Goal: Register for event/course

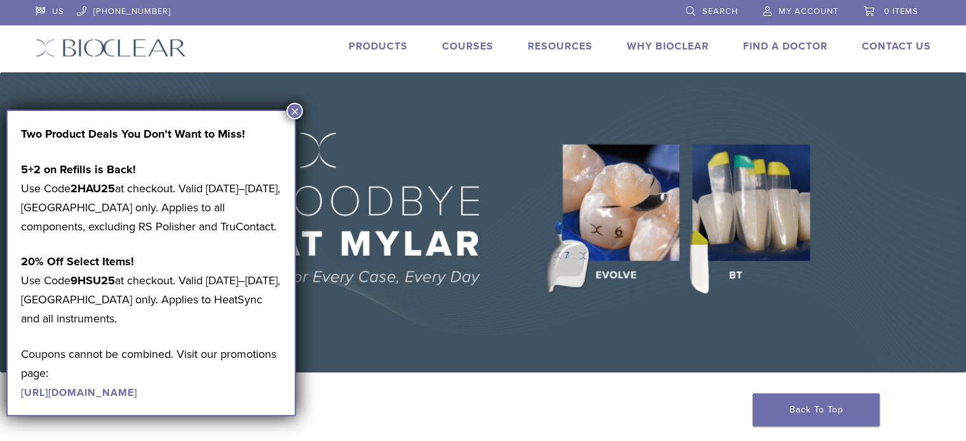
click at [467, 50] on link "Courses" at bounding box center [467, 46] width 51 height 13
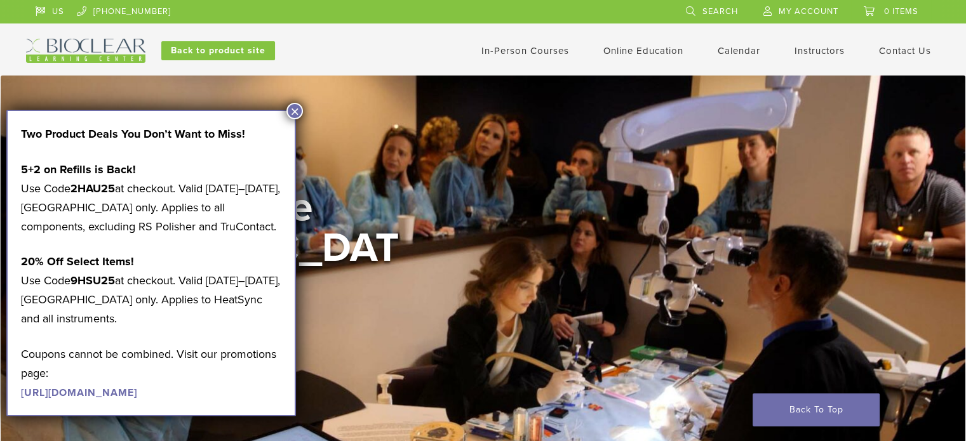
click at [295, 112] on button "×" at bounding box center [294, 111] width 17 height 17
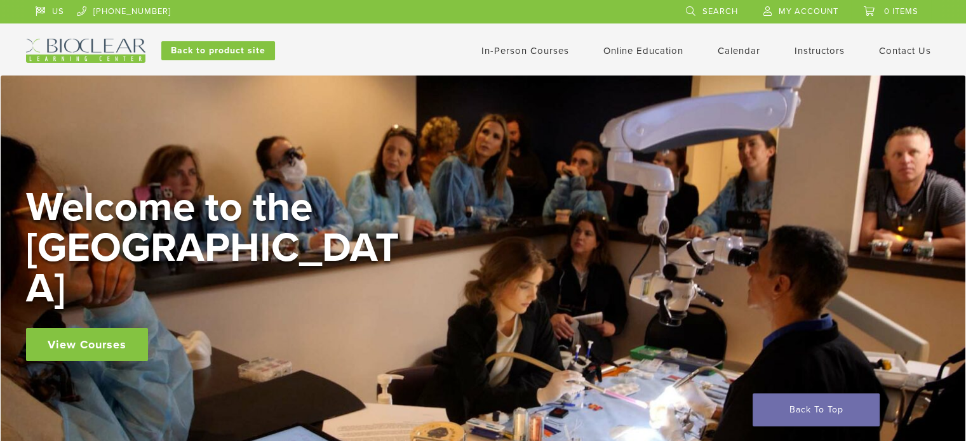
click at [720, 51] on link "Calendar" at bounding box center [739, 50] width 43 height 11
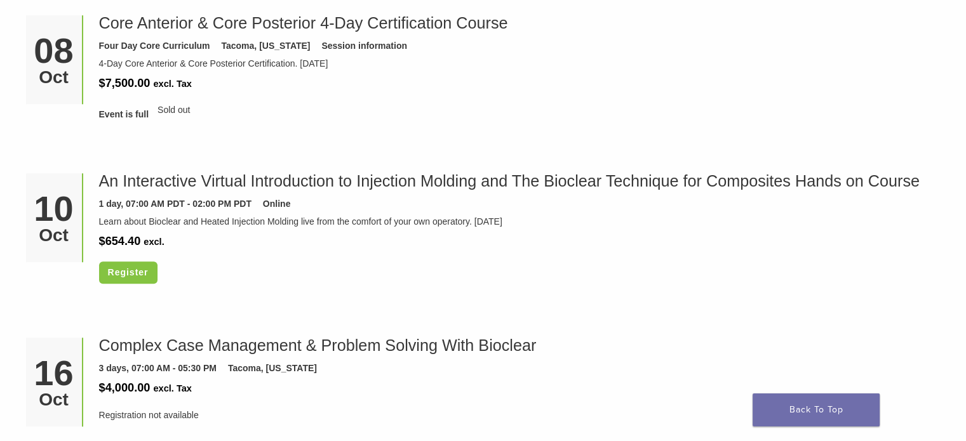
scroll to position [1143, 0]
